Goal: Transaction & Acquisition: Purchase product/service

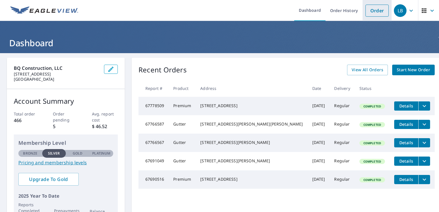
click at [374, 13] on link "Order" at bounding box center [376, 11] width 23 height 12
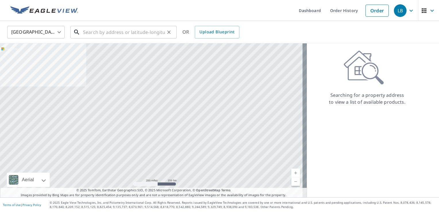
click at [110, 32] on input "text" at bounding box center [124, 32] width 82 height 16
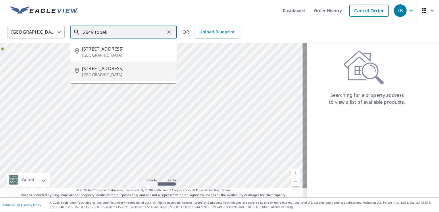
click at [119, 68] on span "[STREET_ADDRESS]" at bounding box center [127, 68] width 90 height 7
type input "[STREET_ADDRESS]"
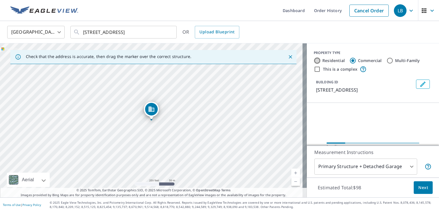
click at [314, 60] on input "Residential" at bounding box center [317, 60] width 7 height 7
radio input "true"
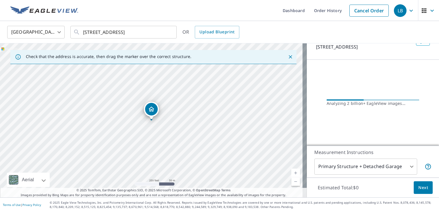
scroll to position [31, 0]
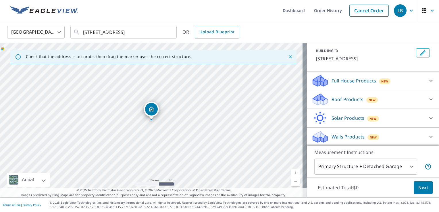
click at [425, 97] on div at bounding box center [431, 99] width 14 height 14
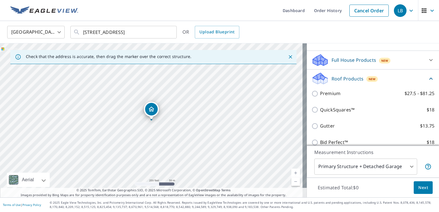
scroll to position [89, 0]
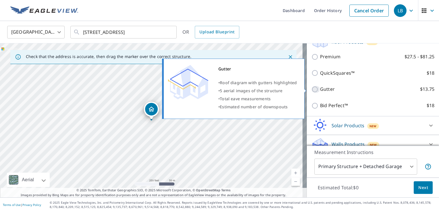
click at [311, 88] on input "Gutter $13.75" at bounding box center [315, 89] width 9 height 7
checkbox input "true"
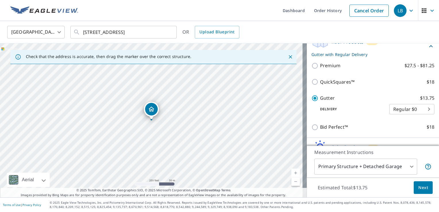
scroll to position [117, 0]
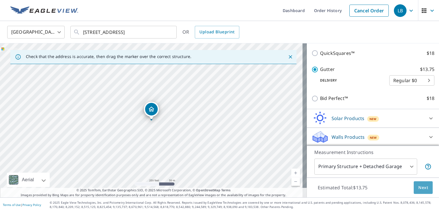
click at [426, 185] on button "Next" at bounding box center [423, 187] width 19 height 13
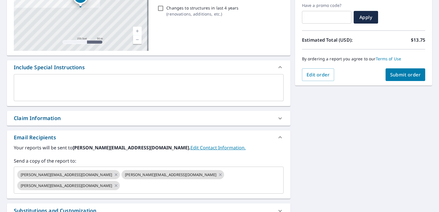
scroll to position [92, 0]
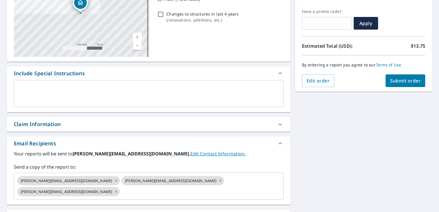
click at [385, 83] on button "Submit order" at bounding box center [405, 80] width 40 height 13
checkbox input "true"
